Goal: Go to known website: Access a specific website the user already knows

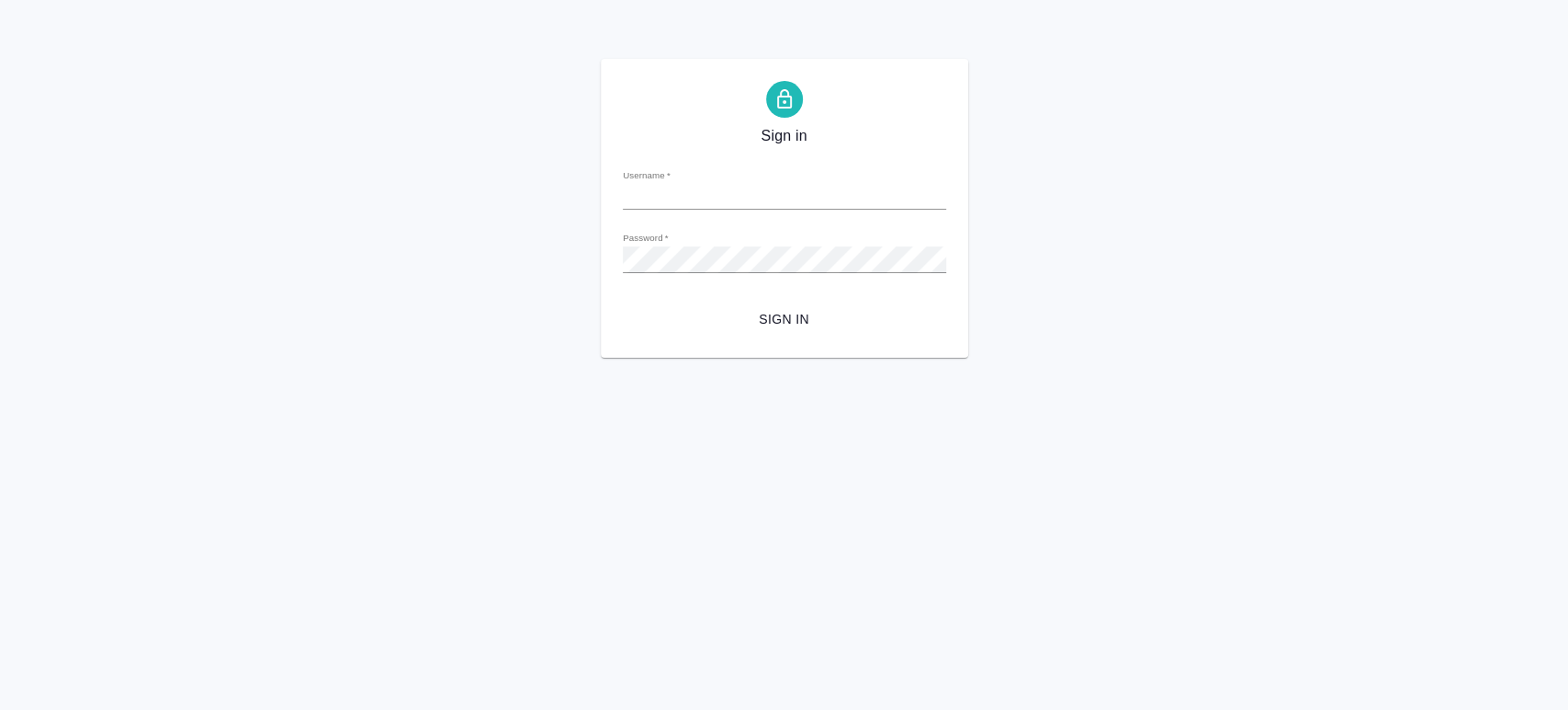
type input "[PERSON_NAME][EMAIL_ADDRESS][DOMAIN_NAME]"
click at [792, 317] on span "Sign in" at bounding box center [784, 319] width 294 height 23
